Goal: Task Accomplishment & Management: Manage account settings

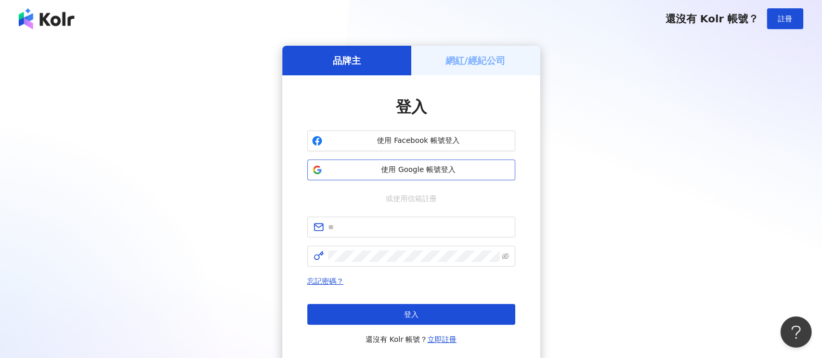
click at [359, 177] on button "使用 Google 帳號登入" at bounding box center [411, 170] width 208 height 21
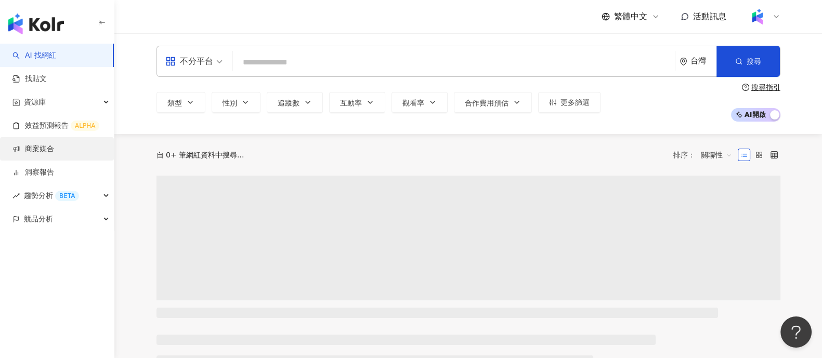
click at [54, 149] on link "商案媒合" at bounding box center [33, 149] width 42 height 10
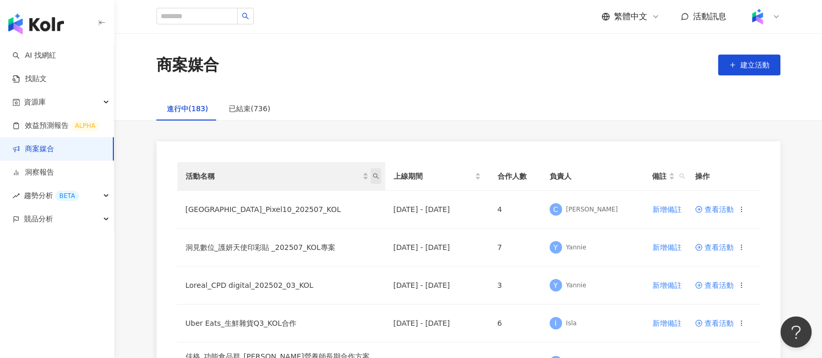
click at [378, 180] on span "活動名稱" at bounding box center [376, 176] width 10 height 16
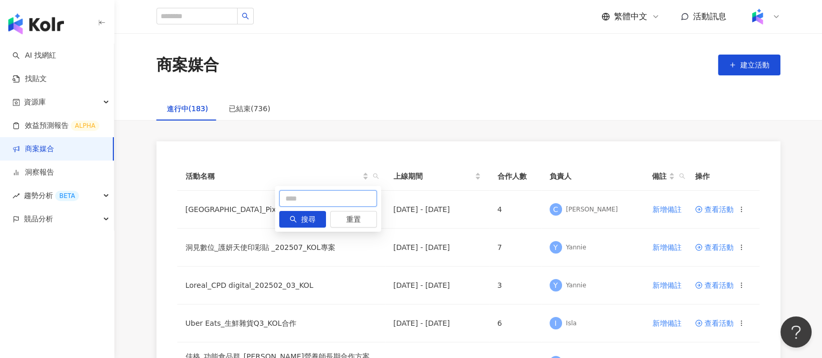
click at [328, 199] on input "text" at bounding box center [328, 198] width 98 height 17
type input "**"
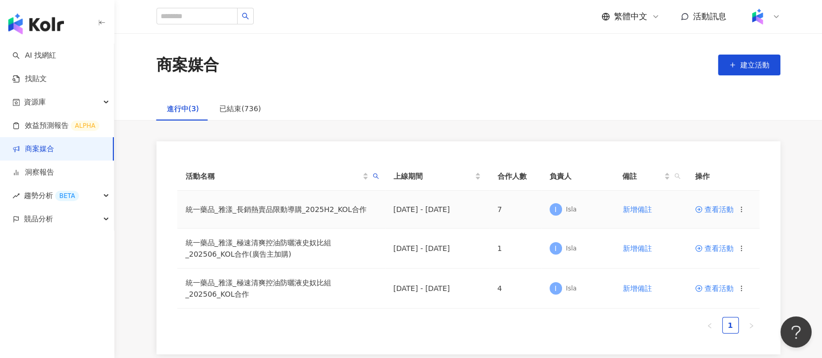
click at [708, 212] on span "查看活動" at bounding box center [714, 209] width 38 height 7
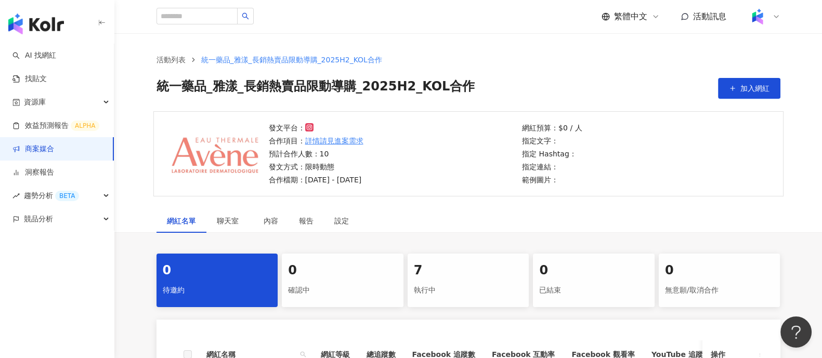
drag, startPoint x: 486, startPoint y: 286, endPoint x: 492, endPoint y: 281, distance: 8.2
click at [486, 285] on div "執行中" at bounding box center [468, 291] width 109 height 18
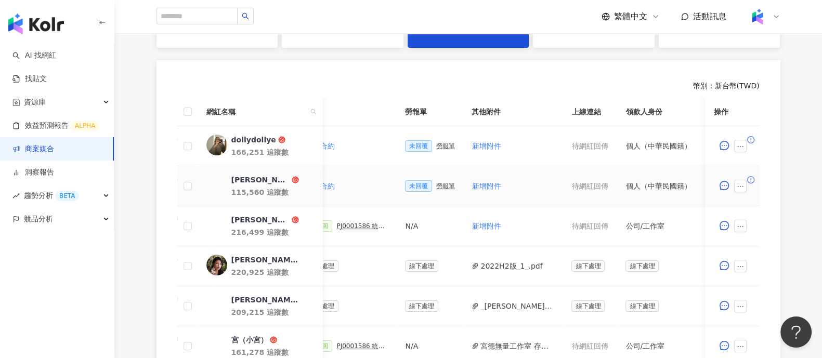
scroll to position [0, 259]
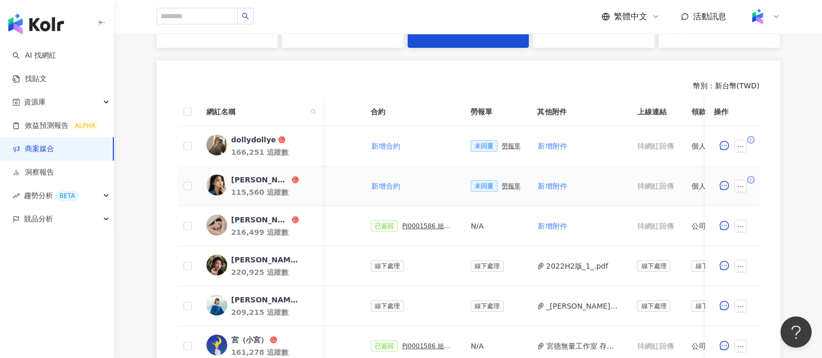
click at [503, 186] on div "勞報單" at bounding box center [511, 186] width 19 height 7
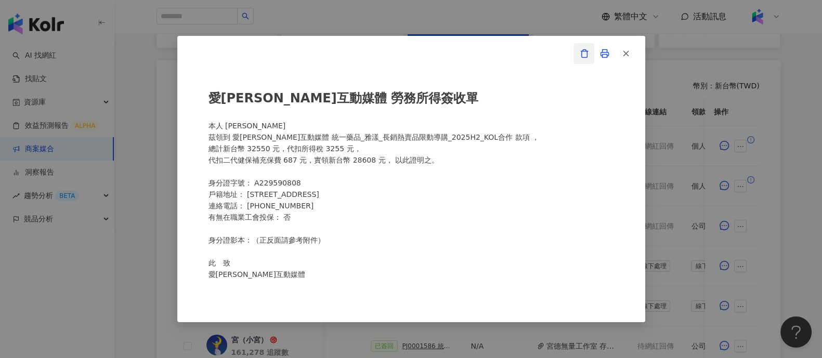
click at [585, 54] on icon "button" at bounding box center [584, 53] width 9 height 9
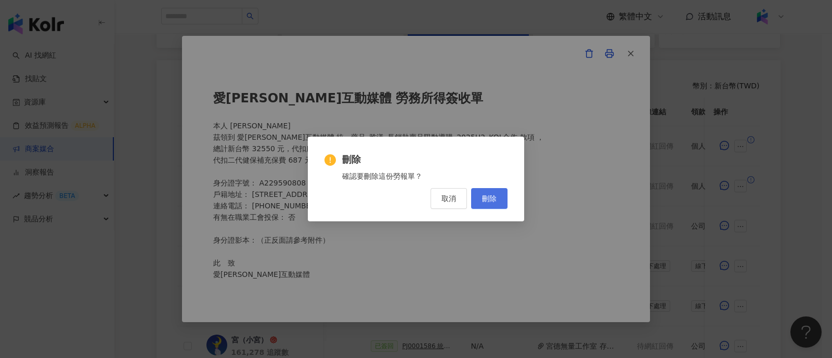
click at [502, 191] on button "刪除" at bounding box center [489, 198] width 36 height 21
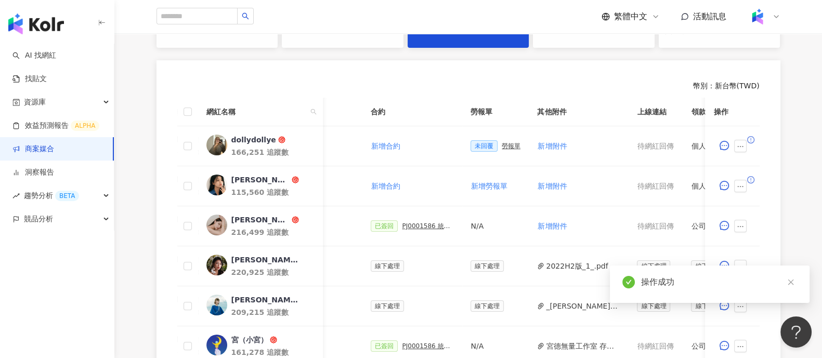
click at [502, 146] on div "勞報單" at bounding box center [511, 145] width 19 height 7
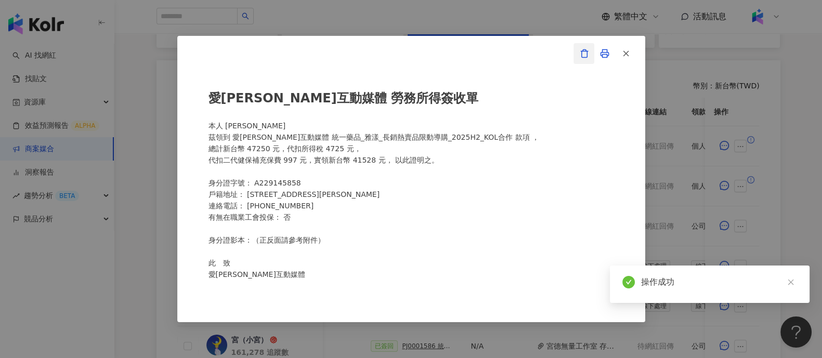
click at [582, 53] on icon "button" at bounding box center [584, 53] width 9 height 9
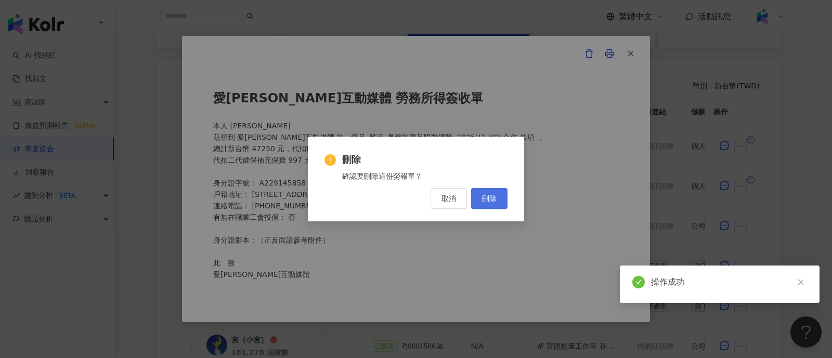
click at [499, 196] on button "刪除" at bounding box center [489, 198] width 36 height 21
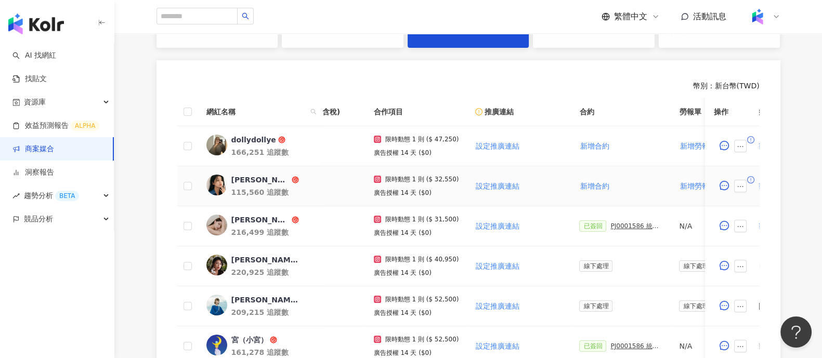
scroll to position [0, 0]
